Goal: Task Accomplishment & Management: Use online tool/utility

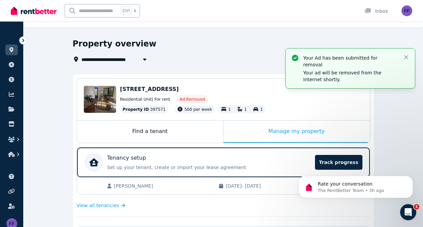
scroll to position [889, 0]
click at [410, 211] on icon "Open Intercom Messenger" at bounding box center [407, 211] width 11 height 11
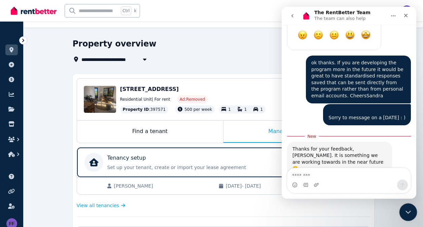
scroll to position [900, 0]
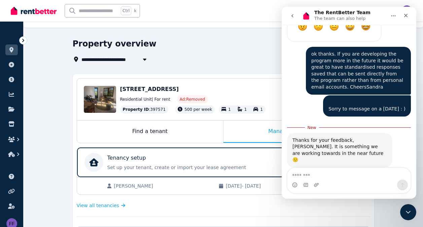
click at [370, 191] on span "Amazing" at bounding box center [366, 197] width 12 height 12
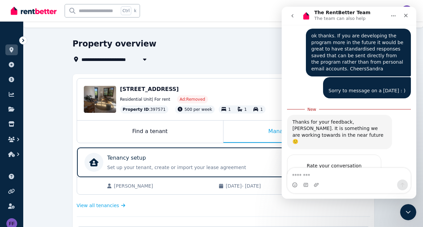
click at [402, 155] on div "Rate your conversation Terrible Bad OK Great Amazing" at bounding box center [349, 188] width 124 height 66
click at [405, 18] on icon "Close" at bounding box center [406, 15] width 5 height 5
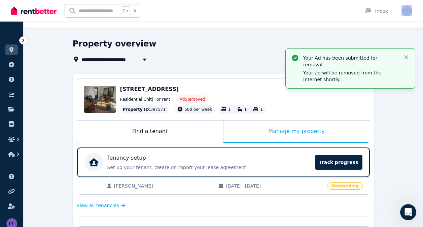
click at [405, 18] on div "Open user menu" at bounding box center [405, 11] width 15 height 22
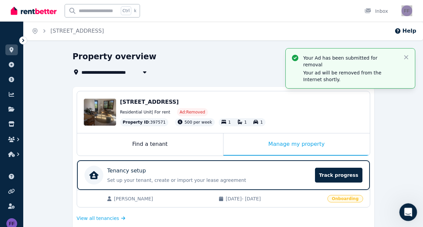
click at [409, 205] on div "Open Intercom Messenger" at bounding box center [408, 211] width 22 height 22
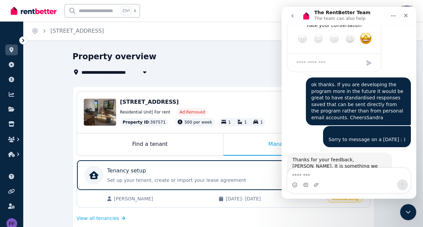
scroll to position [943, 0]
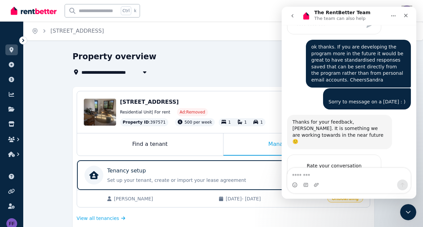
click at [335, 176] on textarea "Message…" at bounding box center [349, 173] width 123 height 11
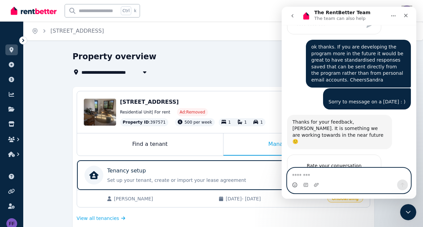
click at [295, 185] on icon "Emoji picker" at bounding box center [294, 184] width 5 height 5
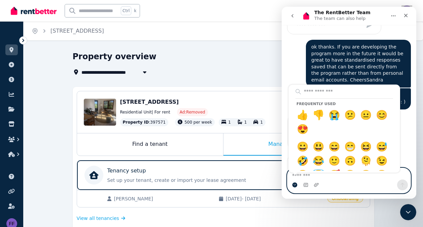
click at [295, 185] on circle "Emoji picker" at bounding box center [295, 185] width 4 height 4
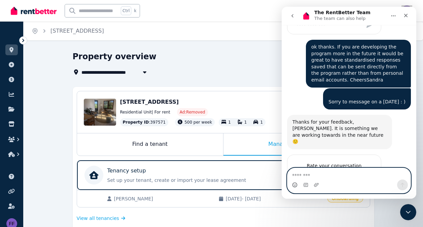
click at [295, 185] on icon "Emoji picker" at bounding box center [294, 184] width 5 height 5
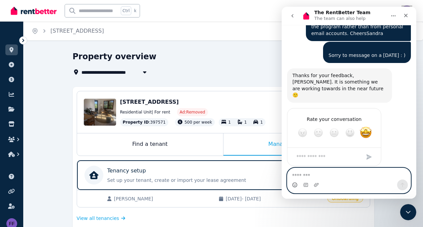
scroll to position [993, 0]
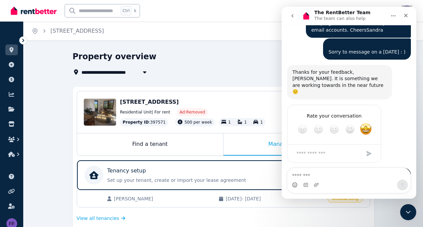
click at [340, 168] on div "😊 Fitch • Just now" at bounding box center [349, 194] width 124 height 53
drag, startPoint x: 340, startPoint y: 134, endPoint x: 320, endPoint y: 156, distance: 29.8
click at [320, 168] on div "😊 Fitch • Just now" at bounding box center [349, 194] width 124 height 53
click at [408, 13] on icon "Close" at bounding box center [406, 15] width 5 height 5
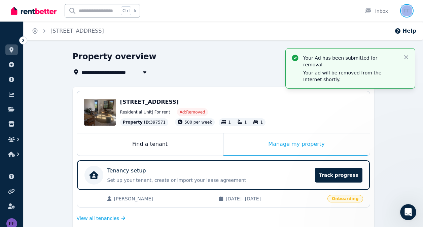
click at [408, 13] on img "button" at bounding box center [407, 10] width 11 height 11
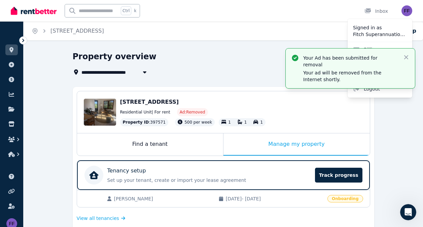
click at [306, 29] on div "Home [STREET_ADDRESS] Help" at bounding box center [224, 31] width 400 height 19
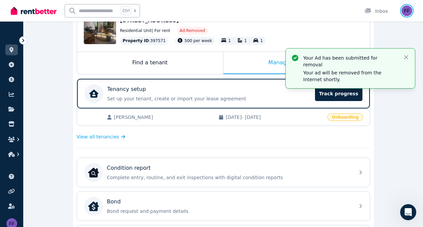
scroll to position [82, 0]
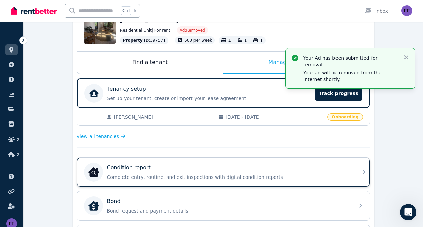
click at [173, 174] on p "Complete entry, routine, and exit inspections with digital condition reports" at bounding box center [229, 177] width 244 height 7
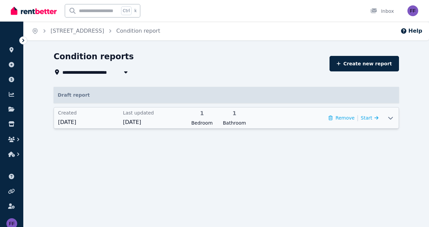
click at [146, 121] on span "[DATE]" at bounding box center [153, 122] width 61 height 8
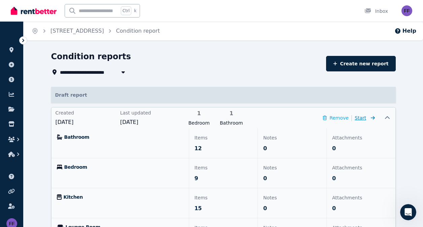
click at [360, 119] on span "Start" at bounding box center [360, 117] width 11 height 5
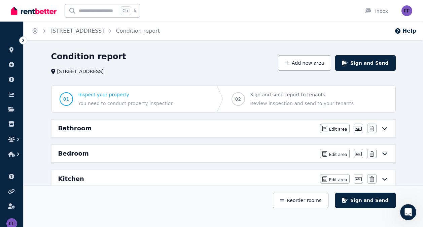
click at [130, 73] on div "[STREET_ADDRESS]" at bounding box center [162, 71] width 223 height 7
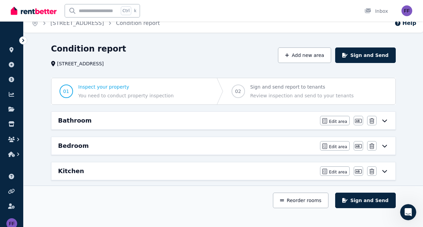
scroll to position [1011, 0]
drag, startPoint x: 130, startPoint y: 146, endPoint x: 127, endPoint y: 117, distance: 29.1
click at [127, 117] on div "Bathroom Edit area Edit area Edit name Delete Bedroom Edit area Edit area Edit …" at bounding box center [224, 209] width 350 height 195
click at [313, 54] on button "Add new area" at bounding box center [304, 55] width 53 height 15
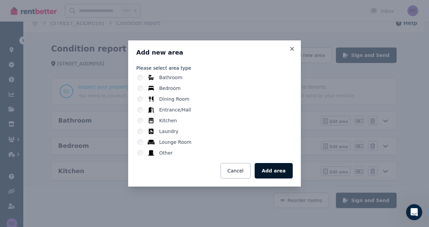
click at [278, 171] on button "Add area" at bounding box center [273, 170] width 38 height 15
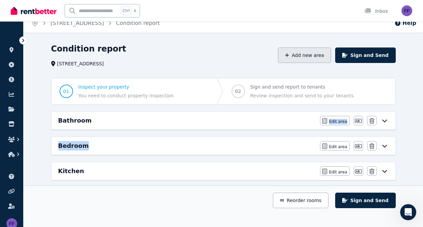
click at [317, 54] on button "Add new area" at bounding box center [304, 55] width 53 height 15
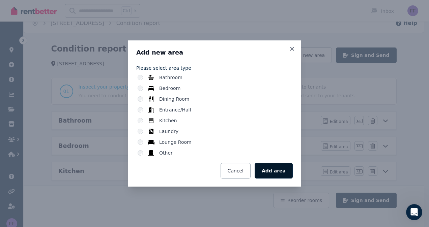
click at [275, 170] on button "Add area" at bounding box center [273, 170] width 38 height 15
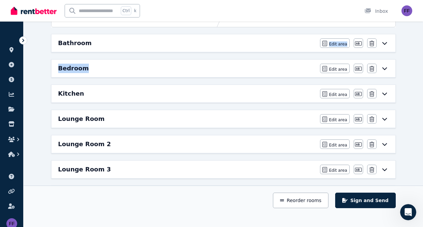
scroll to position [90, 0]
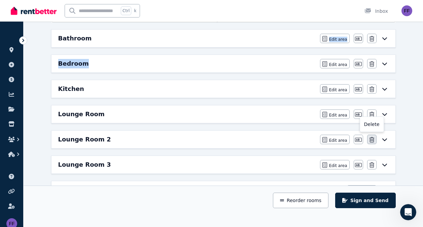
click at [371, 142] on icon "button" at bounding box center [372, 139] width 5 height 5
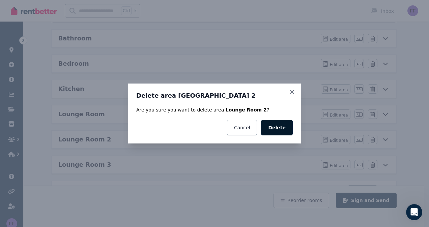
click at [280, 126] on button "Delete" at bounding box center [277, 127] width 32 height 15
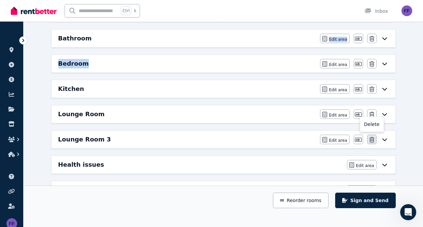
click at [374, 141] on icon "button" at bounding box center [372, 139] width 5 height 5
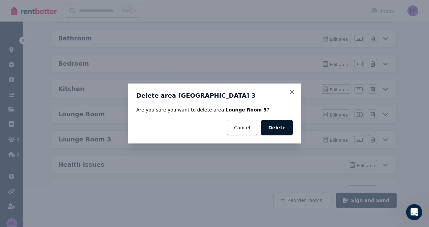
click at [284, 127] on button "Delete" at bounding box center [277, 127] width 32 height 15
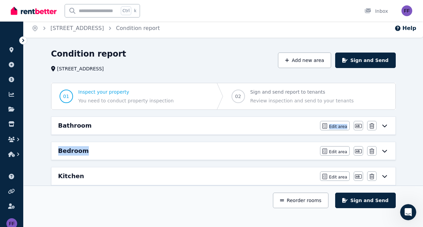
scroll to position [0, 0]
